Goal: Task Accomplishment & Management: Complete application form

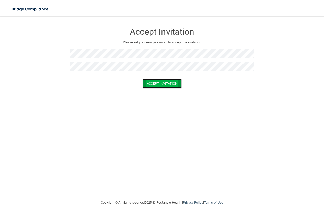
click at [147, 79] on button "Accept Invitation" at bounding box center [161, 83] width 39 height 9
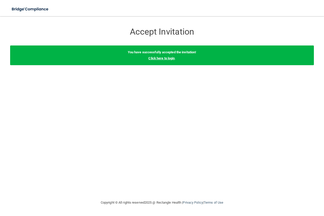
click at [165, 57] on link "Click here to login" at bounding box center [161, 58] width 26 height 4
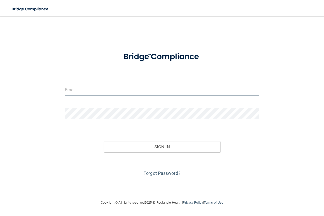
type input "[EMAIL_ADDRESS][DOMAIN_NAME]"
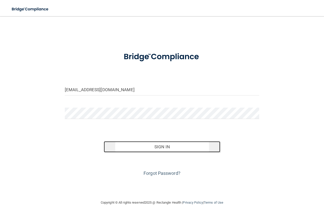
click at [162, 147] on button "Sign In" at bounding box center [162, 146] width 117 height 11
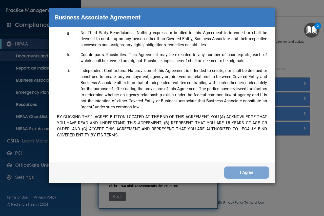
scroll to position [1179, 0]
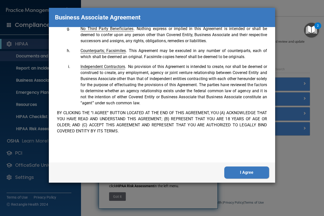
click at [247, 172] on button "I Agree" at bounding box center [246, 173] width 45 height 12
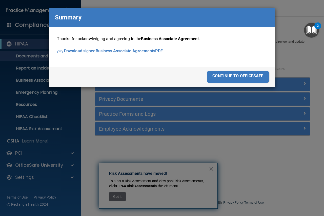
click at [223, 78] on div "continue to officesafe" at bounding box center [238, 77] width 62 height 12
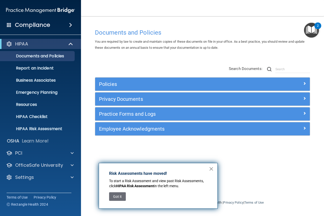
click at [210, 168] on button "×" at bounding box center [211, 169] width 5 height 8
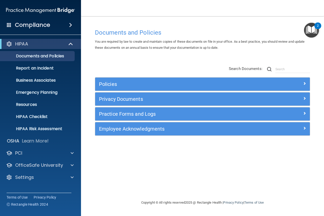
click at [315, 31] on img "Open Resource Center, 2 new notifications" at bounding box center [311, 30] width 15 height 15
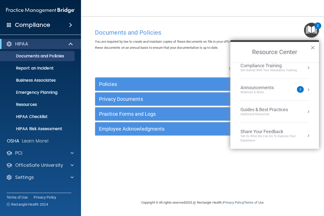
scroll to position [50, 0]
click at [253, 91] on div "Webinars & More" at bounding box center [262, 92] width 44 height 4
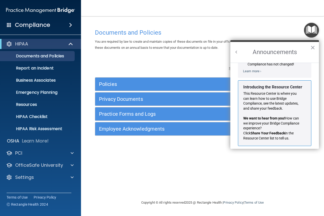
scroll to position [89, 0]
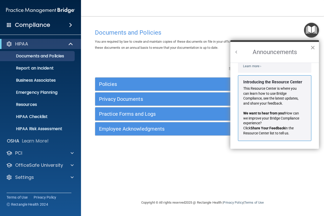
click at [313, 44] on button "×" at bounding box center [312, 48] width 5 height 8
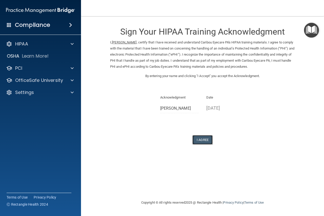
click at [205, 139] on button "I Agree" at bounding box center [202, 139] width 20 height 9
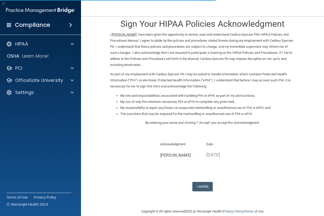
scroll to position [15, 0]
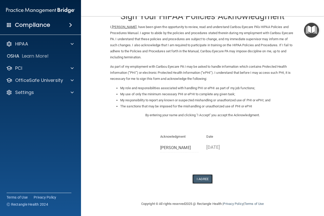
click at [203, 177] on button "I Agree" at bounding box center [202, 179] width 20 height 9
